Goal: Task Accomplishment & Management: Use online tool/utility

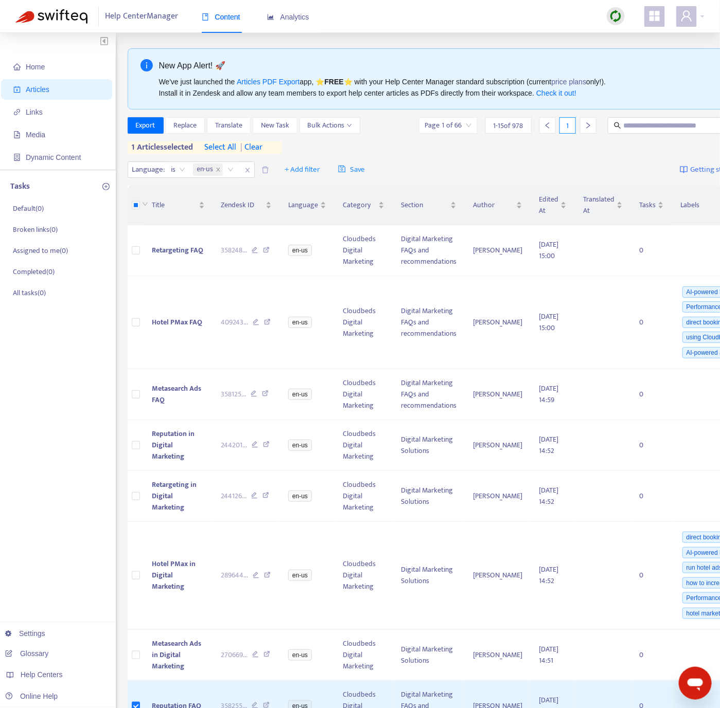
click at [617, 18] on img at bounding box center [615, 16] width 13 height 13
click at [619, 36] on link "Quick Sync" at bounding box center [637, 37] width 44 height 12
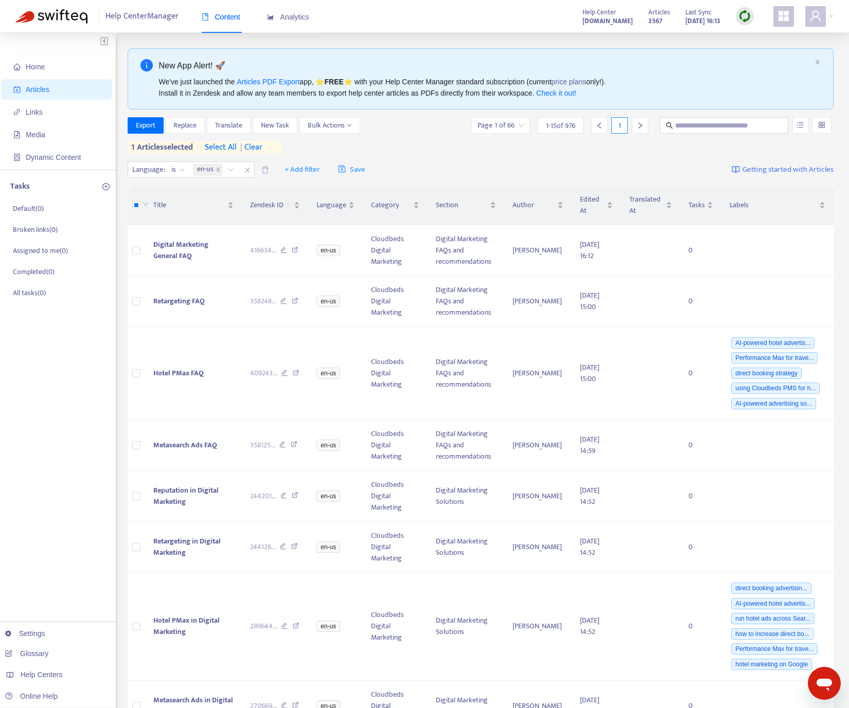
click at [719, 16] on img at bounding box center [744, 16] width 13 height 13
click at [719, 34] on link "Quick Sync" at bounding box center [766, 37] width 44 height 12
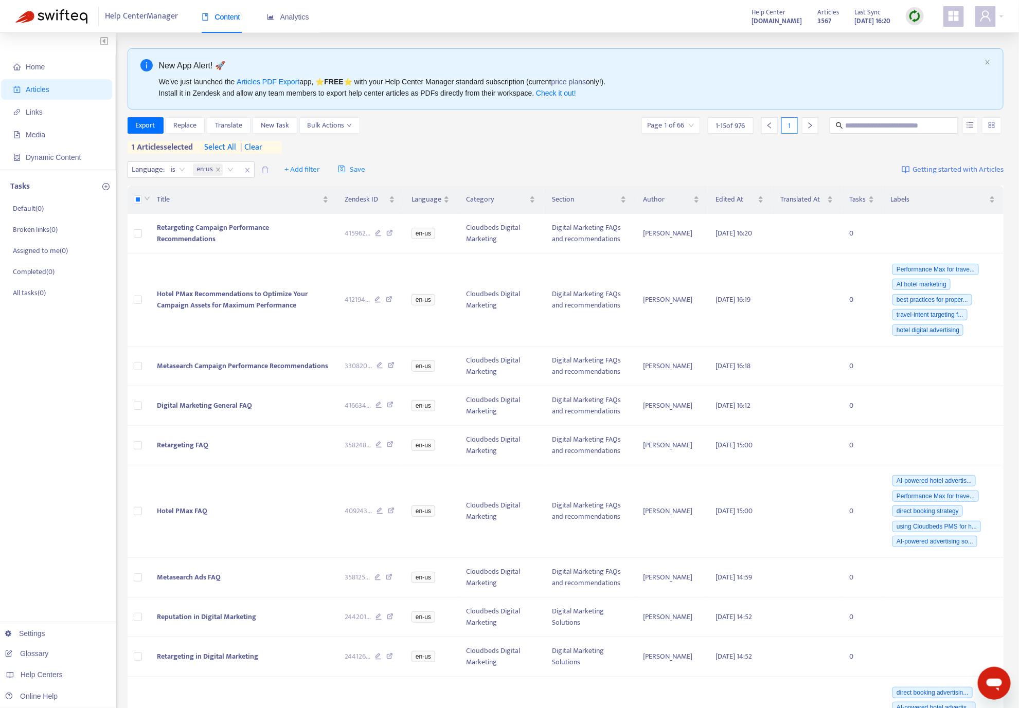
click at [719, 13] on img at bounding box center [915, 16] width 13 height 13
click at [719, 35] on link "Quick Sync" at bounding box center [937, 37] width 44 height 12
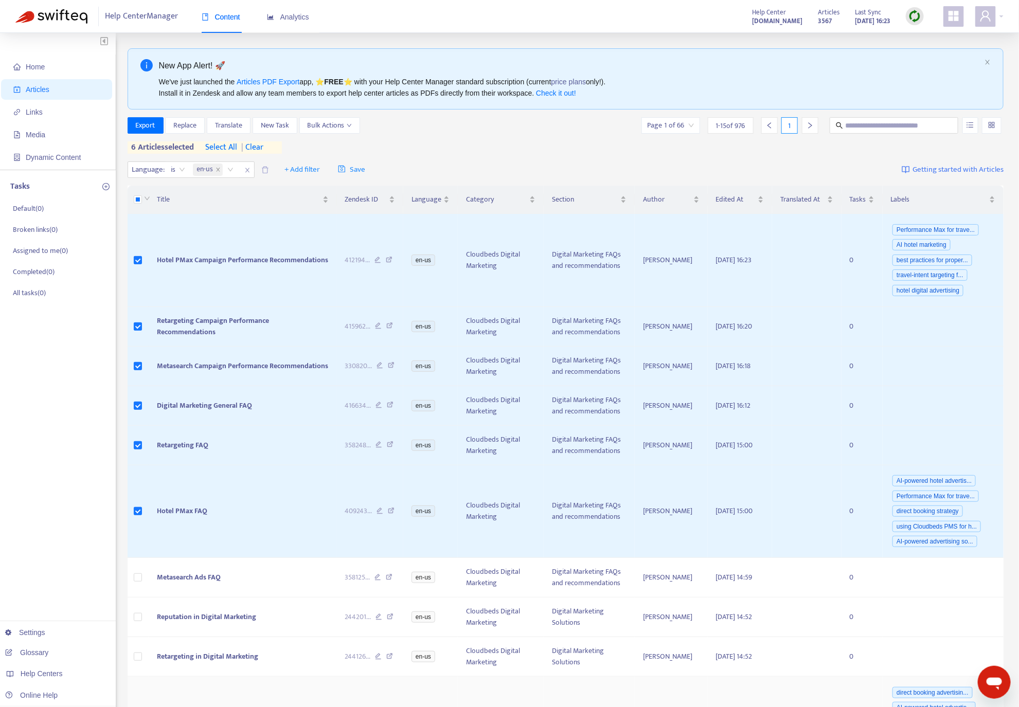
scroll to position [261, 0]
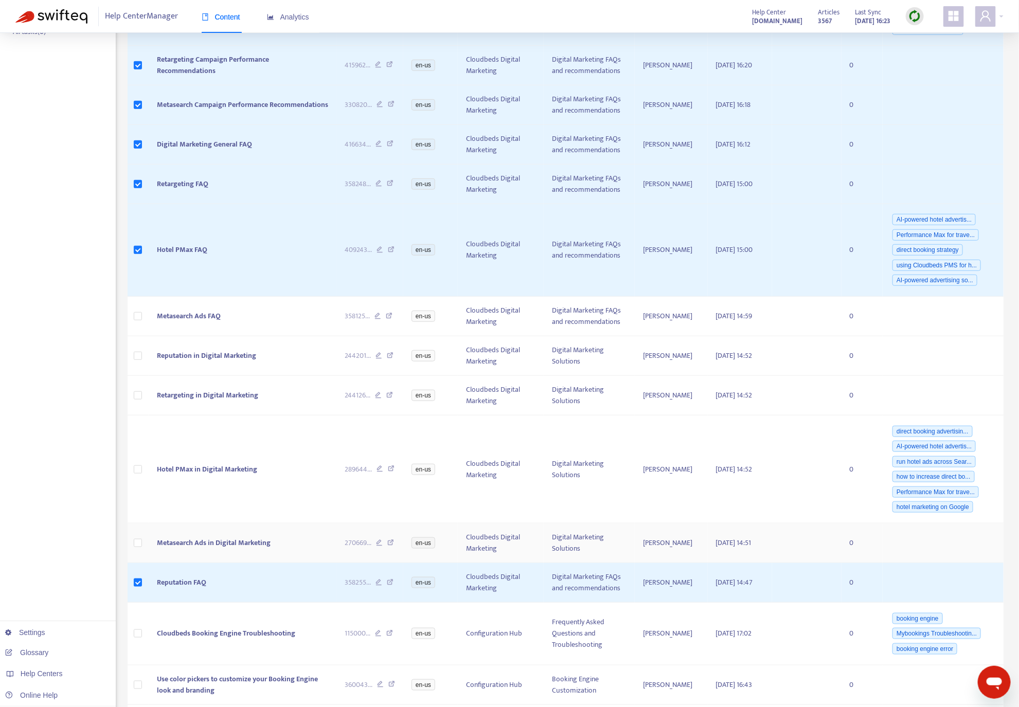
click at [133, 553] on td at bounding box center [139, 544] width 22 height 40
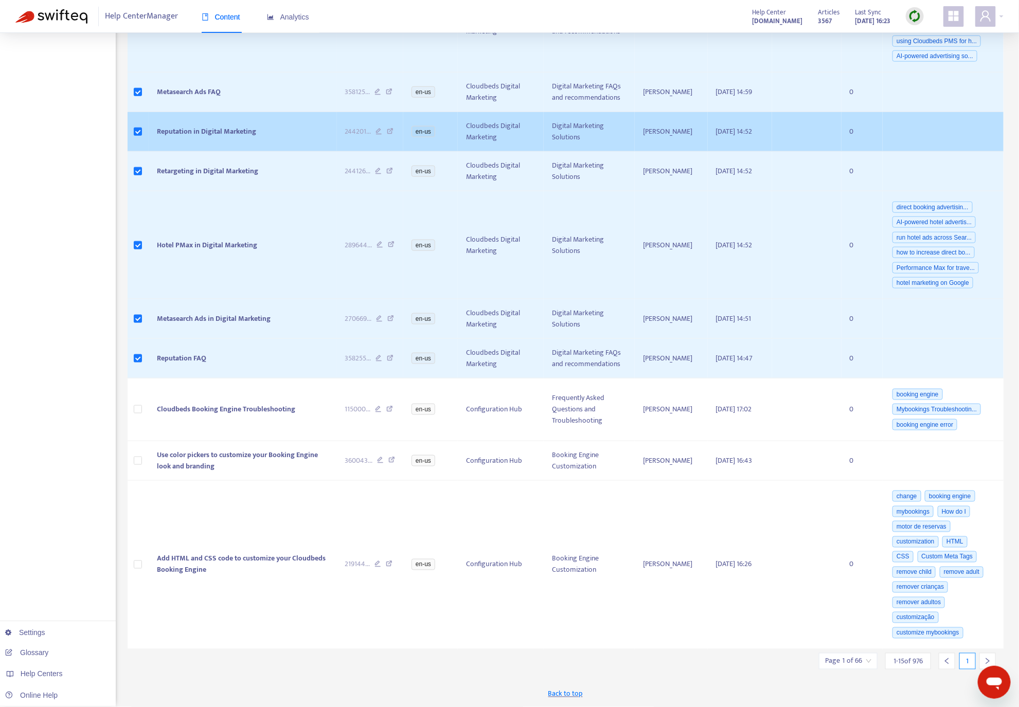
scroll to position [505, 0]
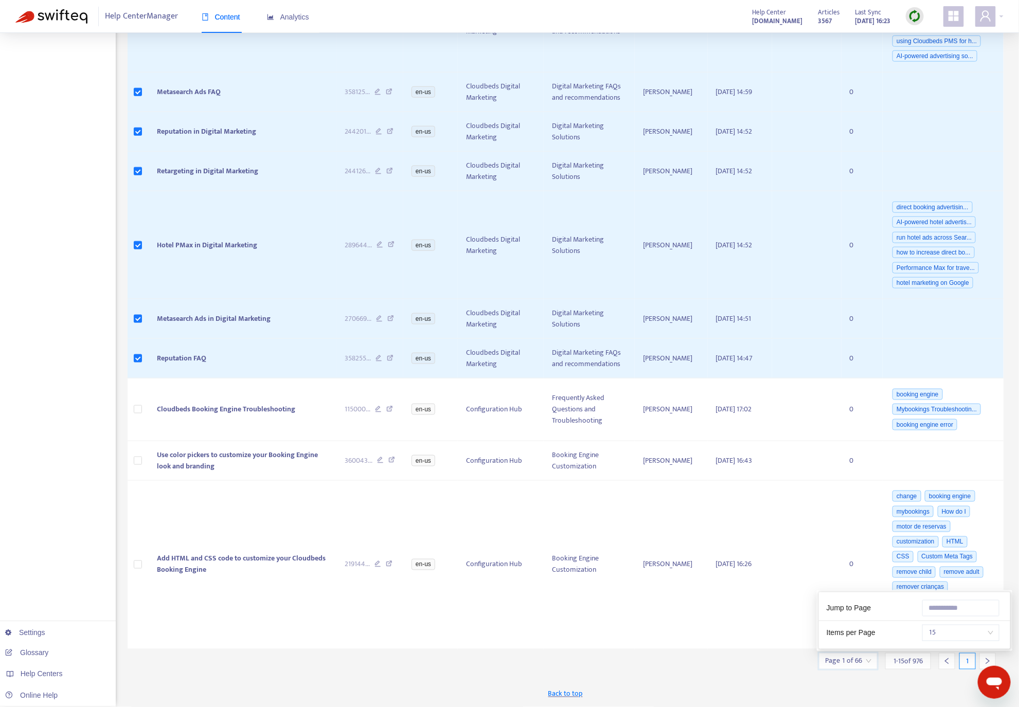
click at [719, 661] on input "search" at bounding box center [848, 661] width 46 height 15
click at [719, 629] on span "15" at bounding box center [961, 633] width 65 height 15
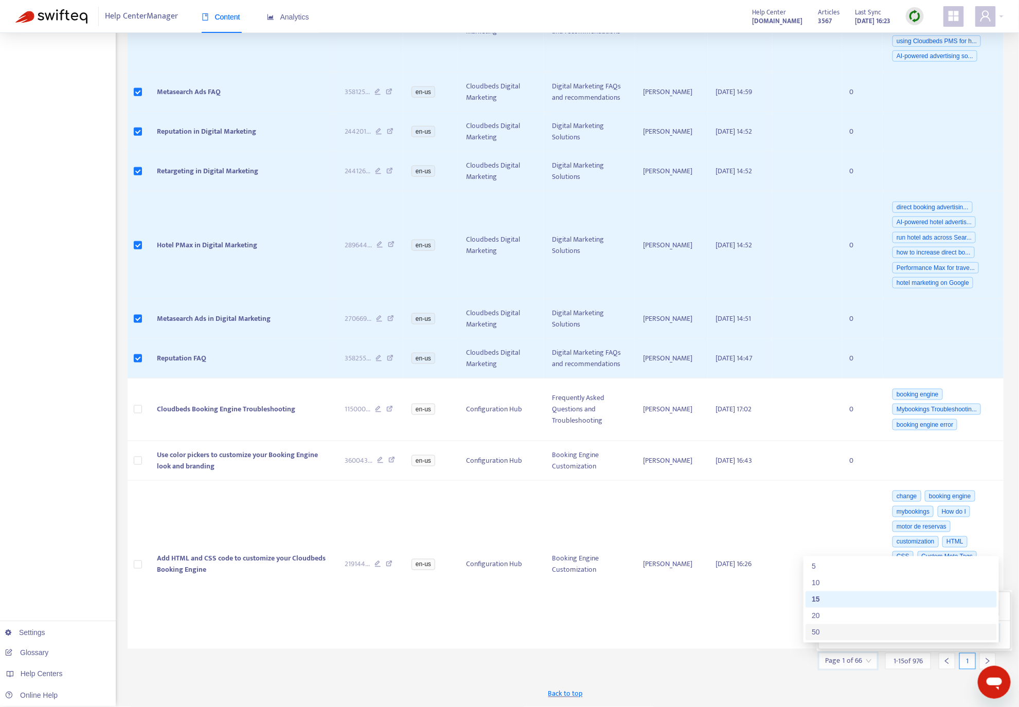
click at [719, 627] on div "50" at bounding box center [901, 632] width 179 height 11
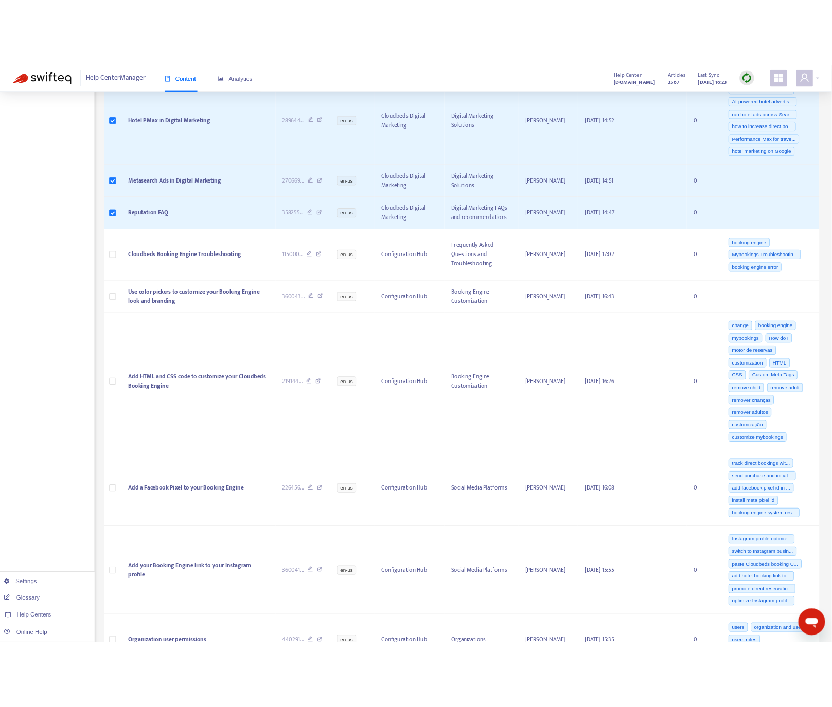
scroll to position [0, 0]
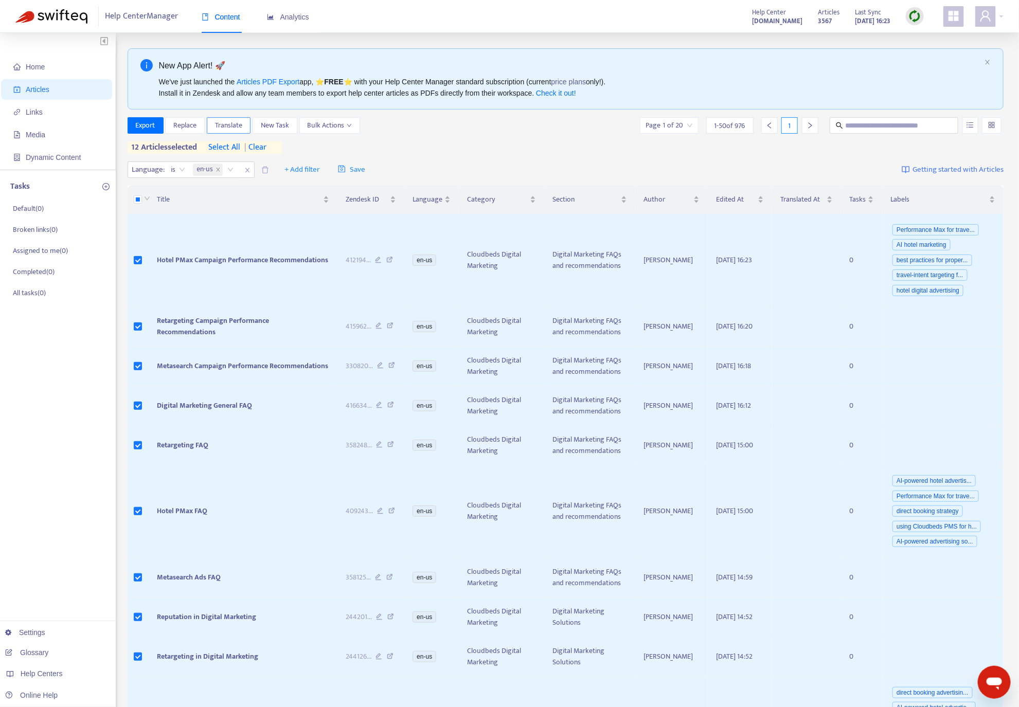
click at [238, 124] on span "Translate" at bounding box center [228, 125] width 27 height 11
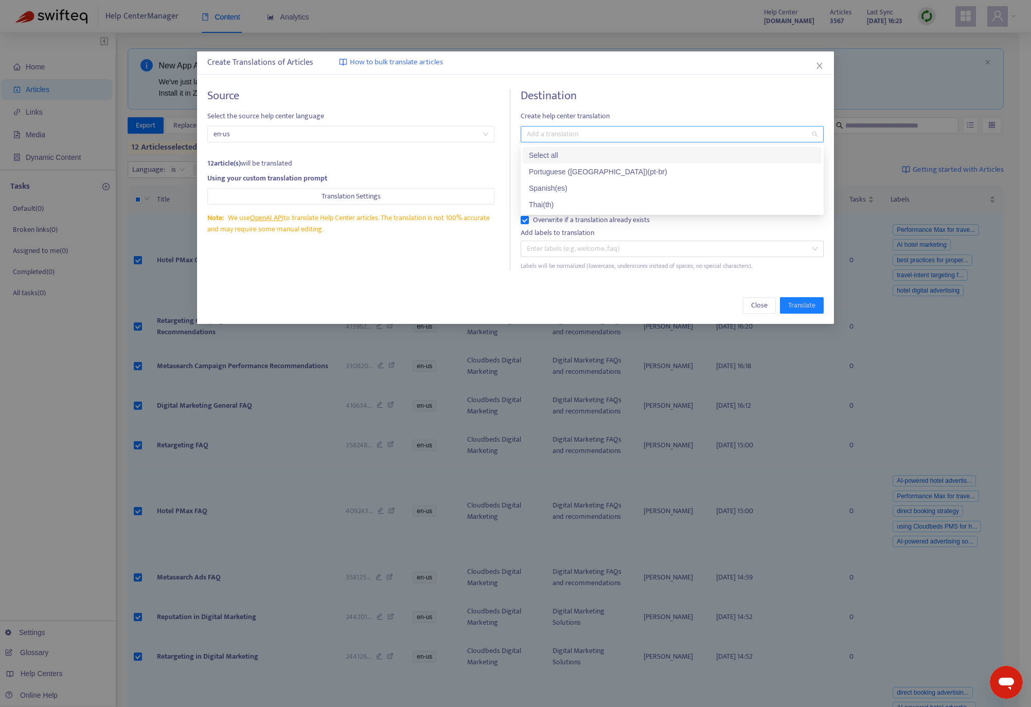
click at [673, 132] on div at bounding box center [666, 134] width 287 height 12
click at [614, 211] on div "Thai ( th )" at bounding box center [672, 205] width 299 height 16
click at [575, 200] on div "Thai ( th )" at bounding box center [668, 204] width 279 height 11
click at [553, 204] on div "Thai ( th )" at bounding box center [672, 204] width 287 height 11
click at [428, 252] on div "Source Select the source help center language en-us 12 article(s) will be trans…" at bounding box center [358, 180] width 303 height 182
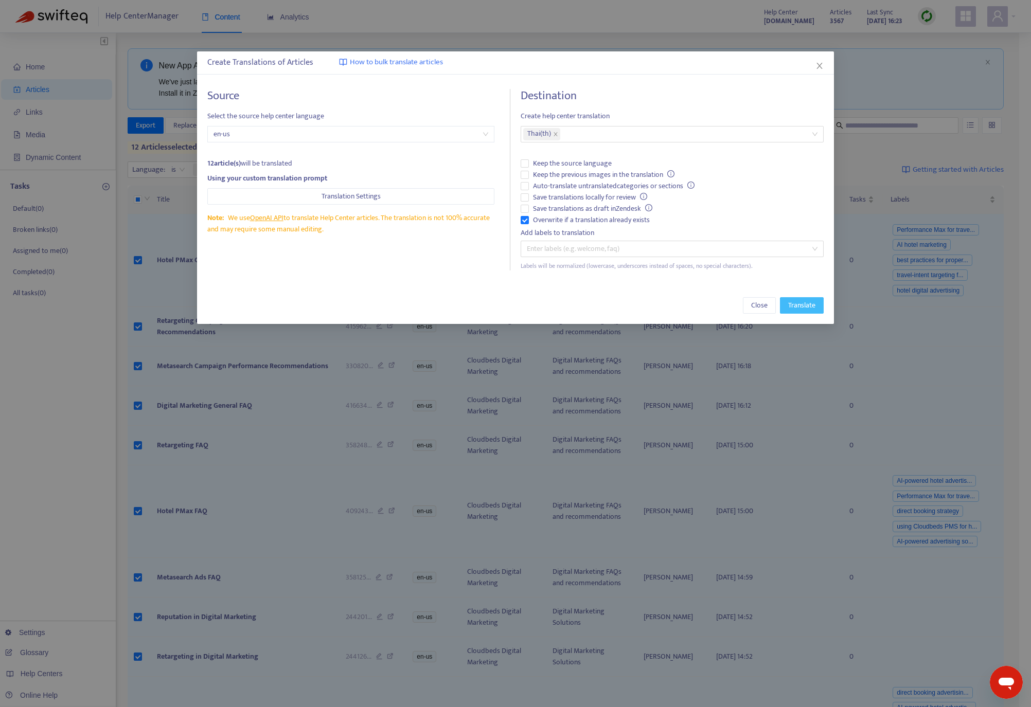
click at [719, 311] on span "Translate" at bounding box center [801, 305] width 27 height 11
